Goal: Transaction & Acquisition: Purchase product/service

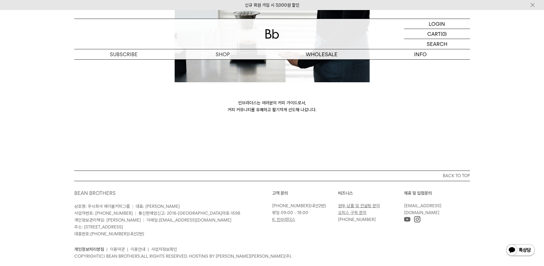
scroll to position [1363, 0]
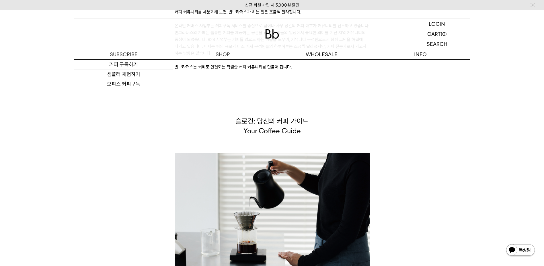
click at [274, 32] on img at bounding box center [272, 33] width 14 height 9
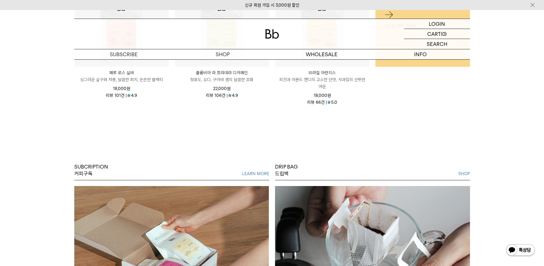
scroll to position [258, 0]
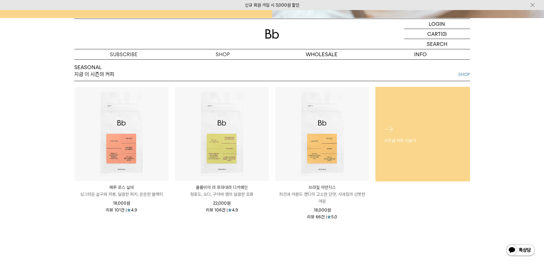
click at [384, 152] on div "시즈널 커피 더보기" at bounding box center [422, 134] width 95 height 37
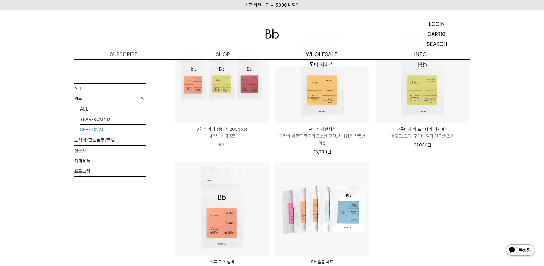
scroll to position [115, 0]
